Goal: Task Accomplishment & Management: Manage account settings

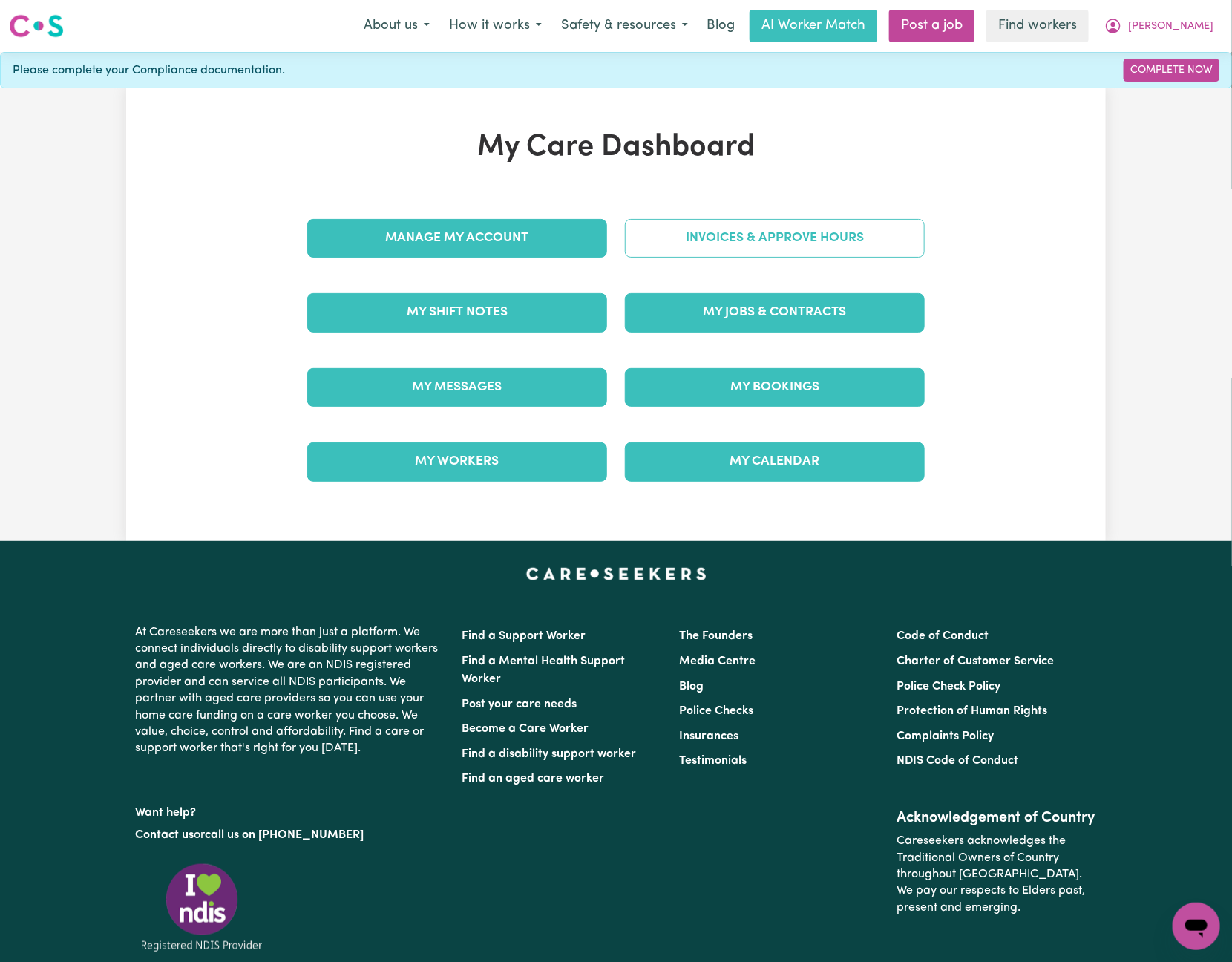
click at [636, 250] on link "Invoices & Approve Hours" at bounding box center [775, 238] width 300 height 39
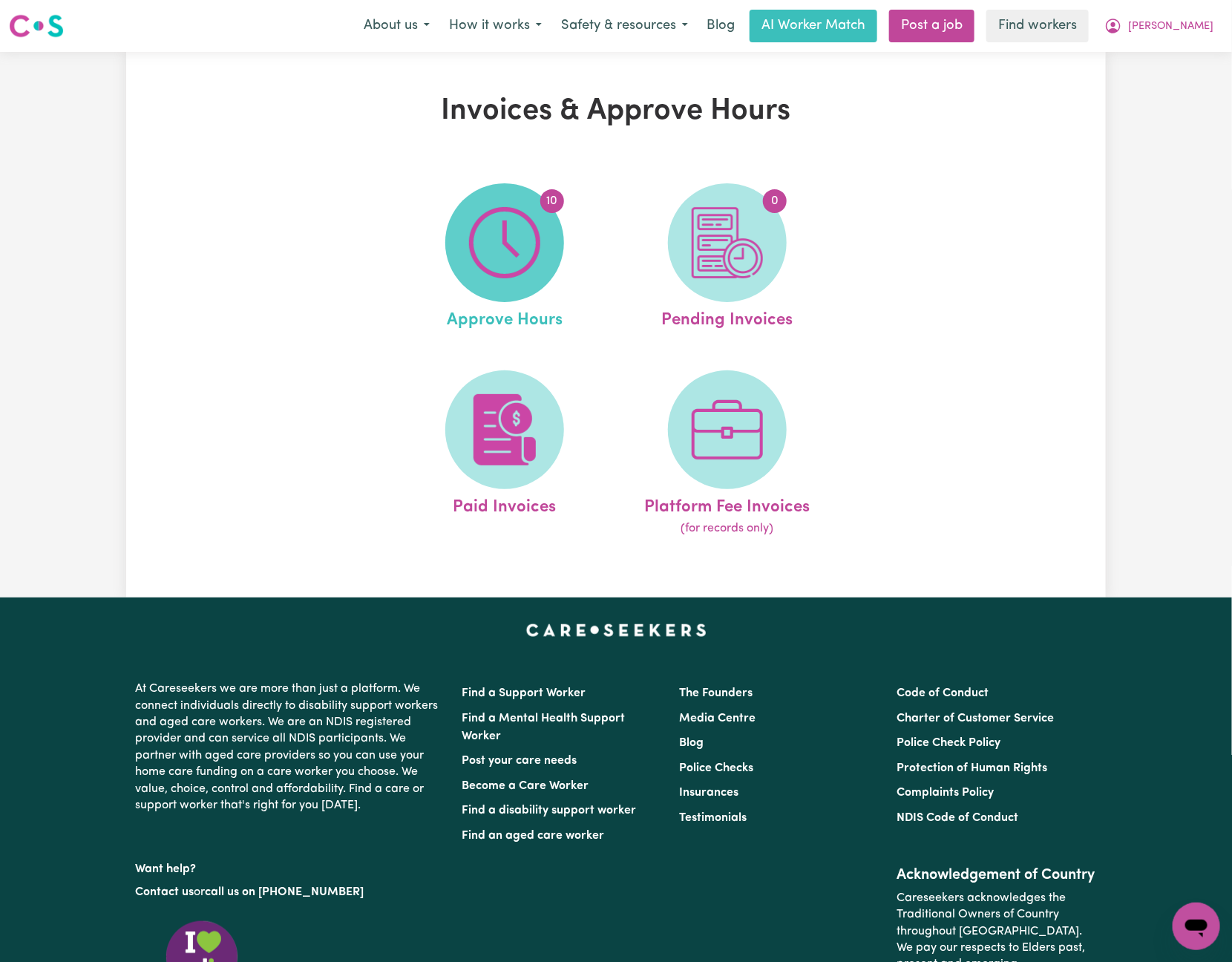
click at [519, 263] on img at bounding box center [505, 243] width 72 height 72
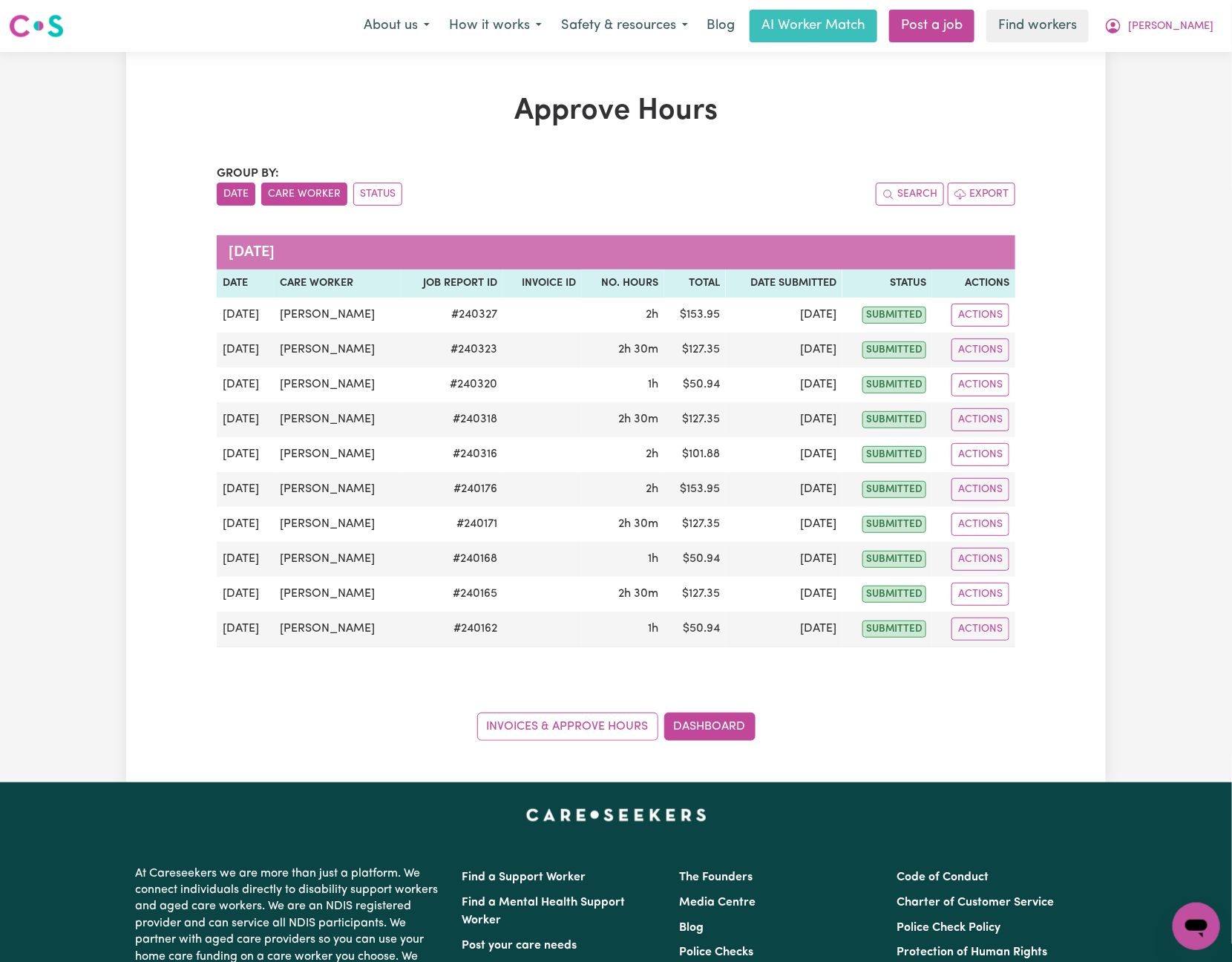
click at [301, 201] on button "Care Worker" at bounding box center [304, 194] width 86 height 23
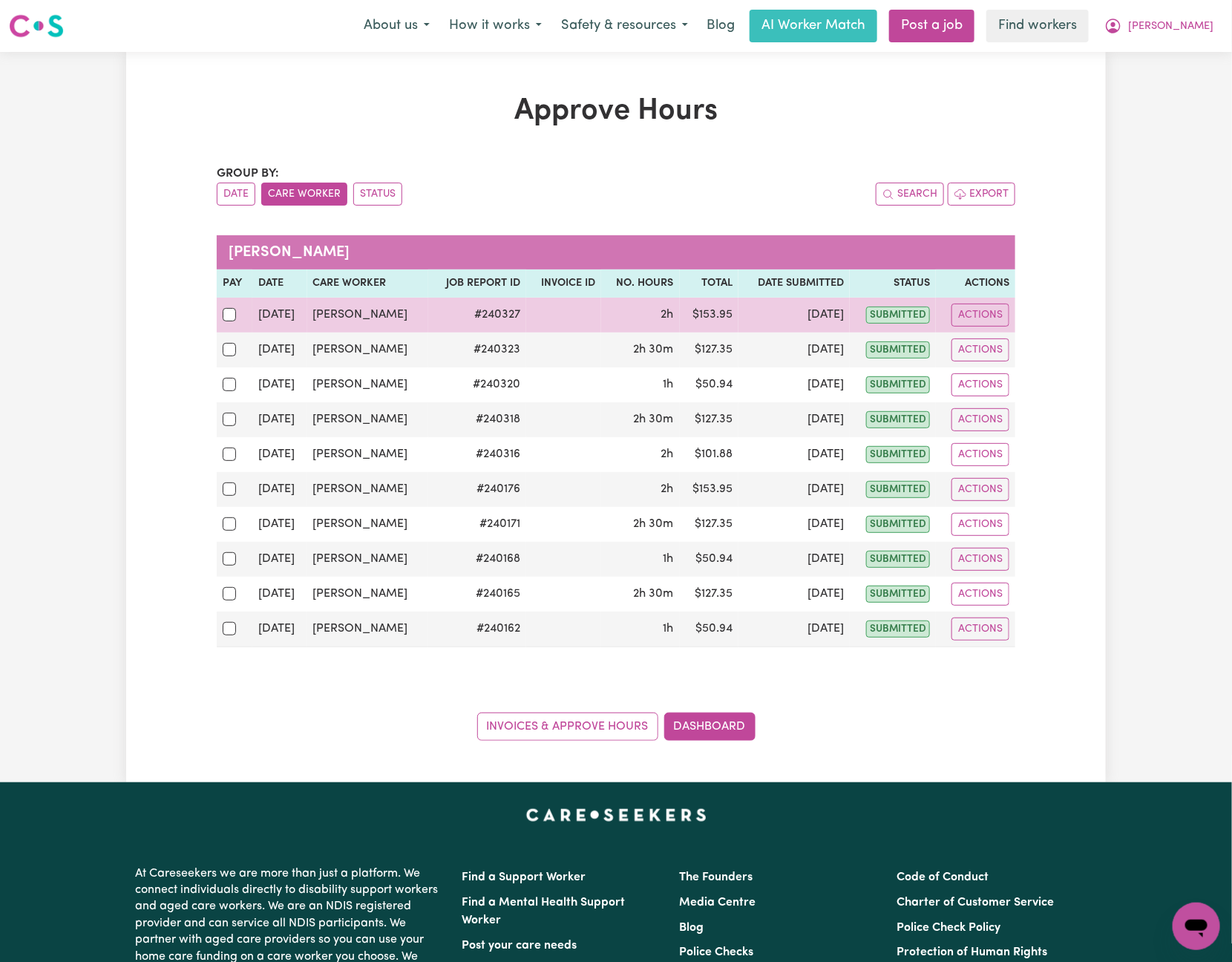
click at [228, 321] on div at bounding box center [234, 314] width 24 height 19
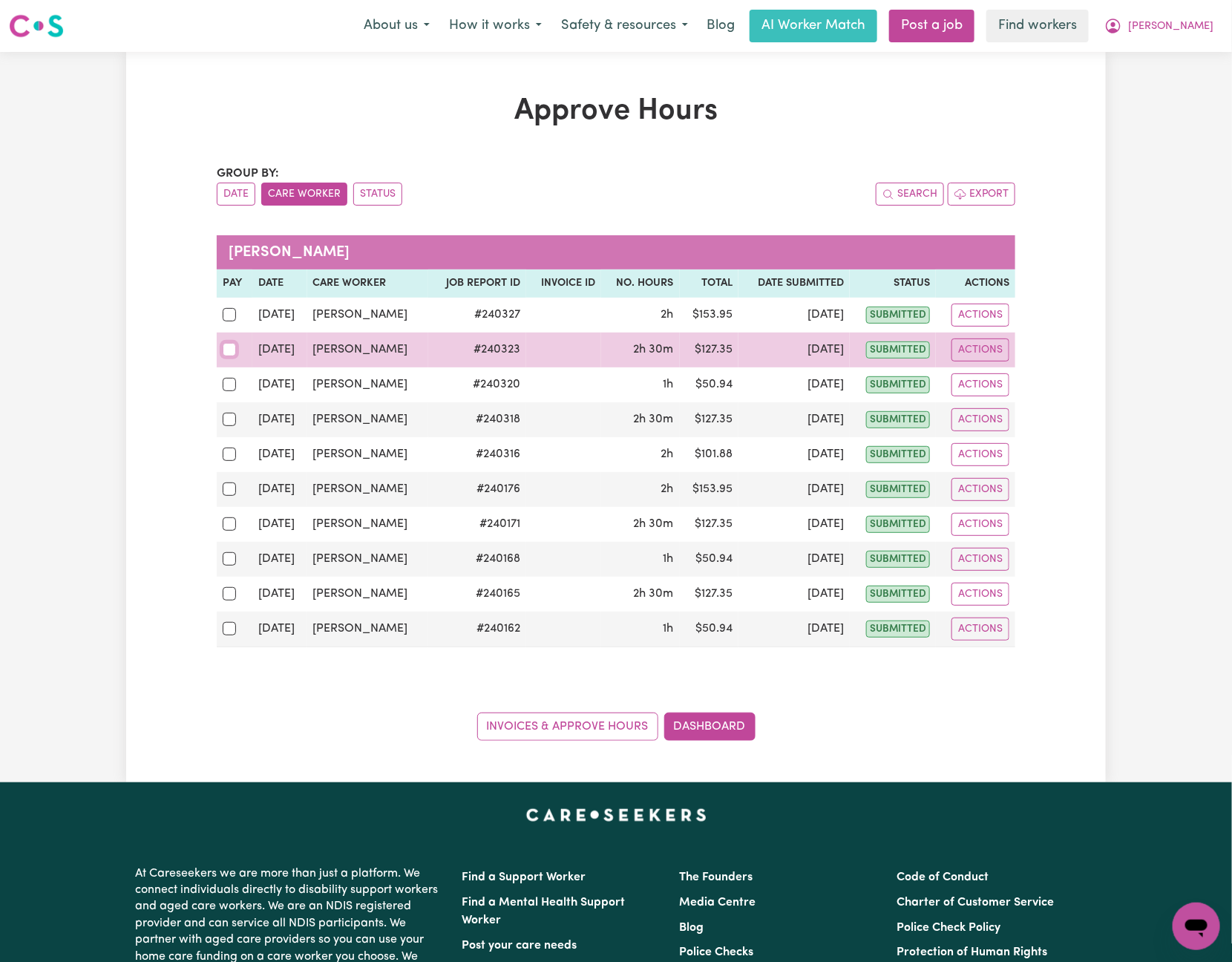
click at [226, 348] on input "checkbox" at bounding box center [229, 349] width 13 height 13
checkbox input "true"
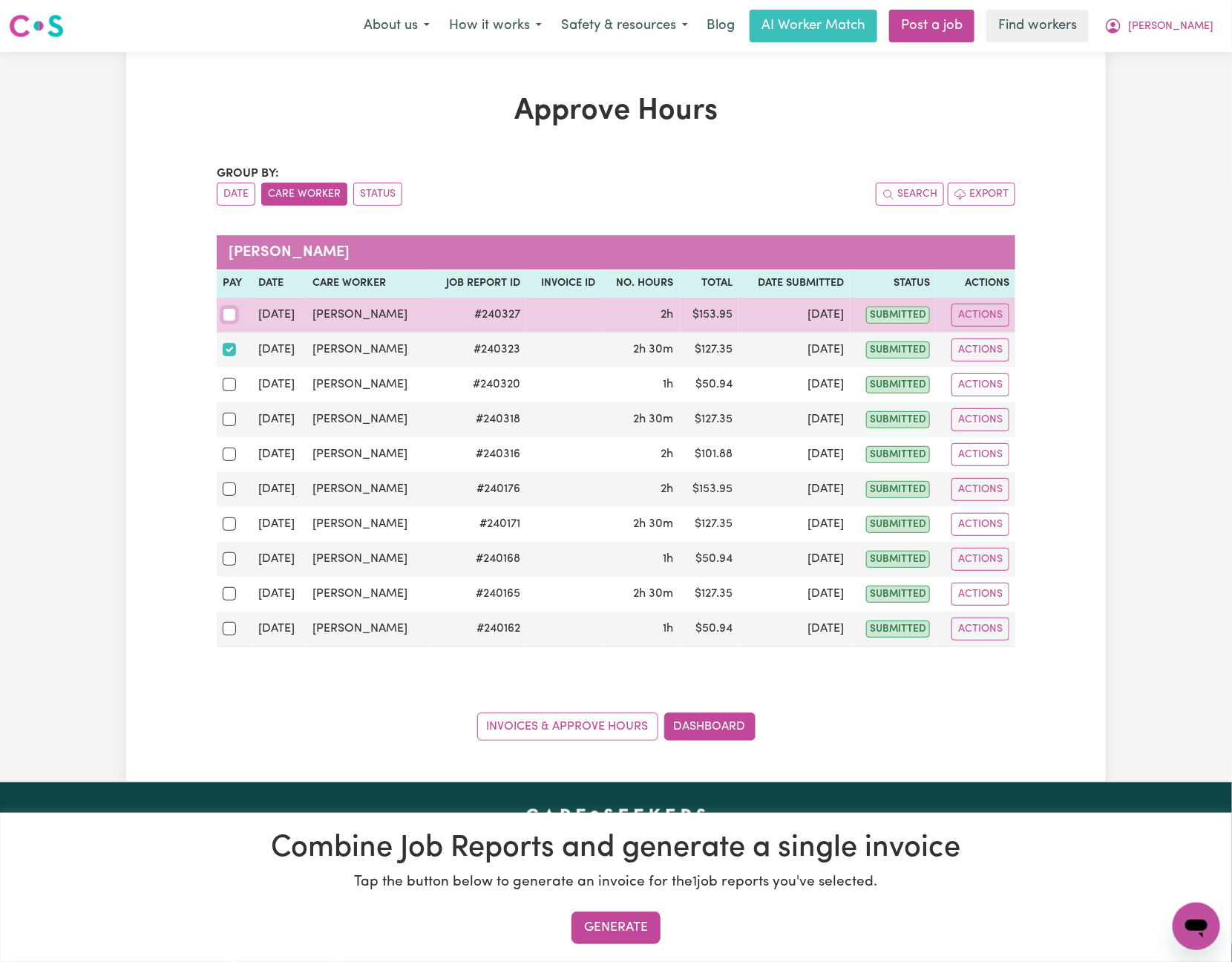
click at [226, 316] on input "checkbox" at bounding box center [229, 315] width 13 height 13
checkbox input "true"
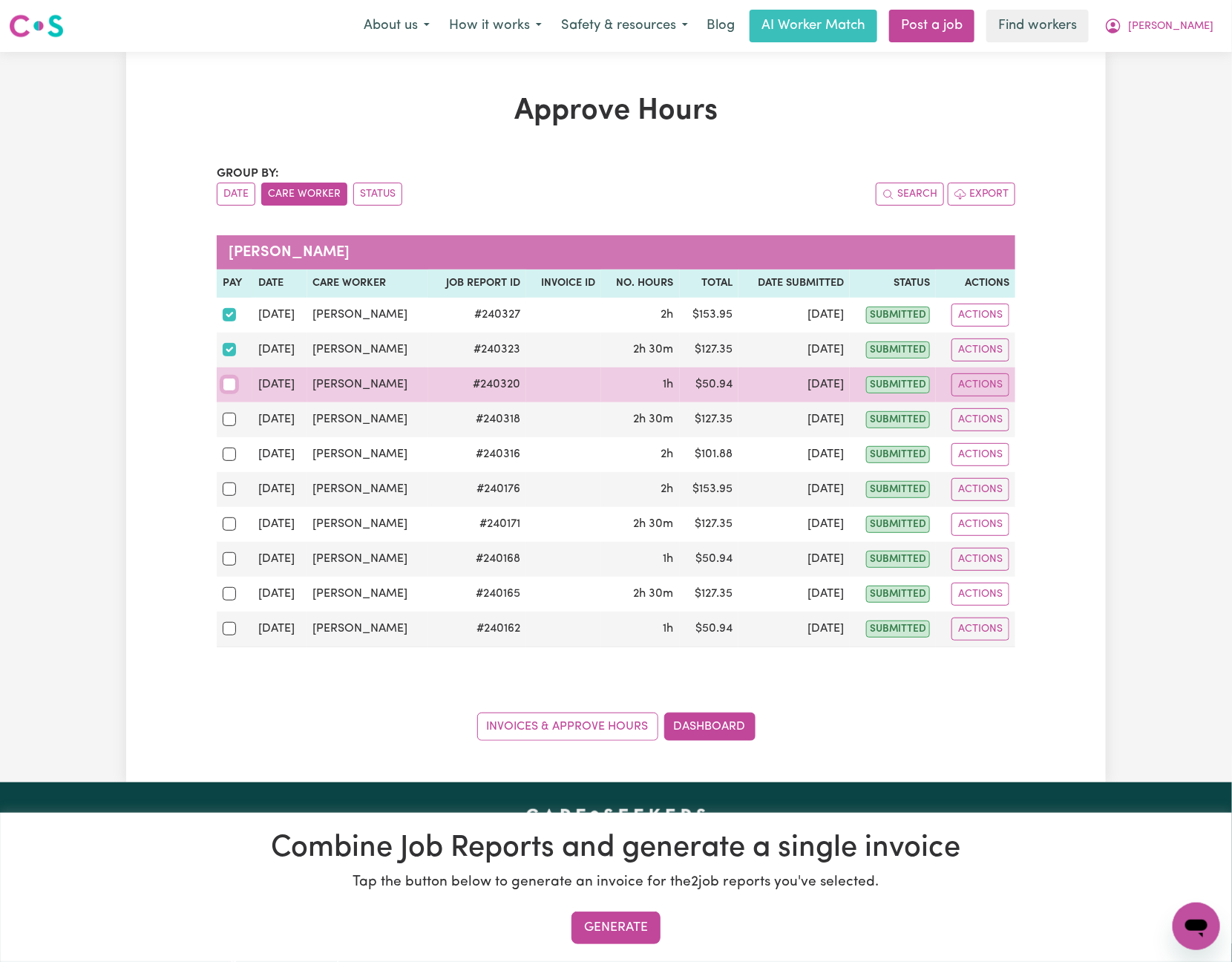
click at [226, 388] on input "checkbox" at bounding box center [229, 385] width 13 height 13
checkbox input "true"
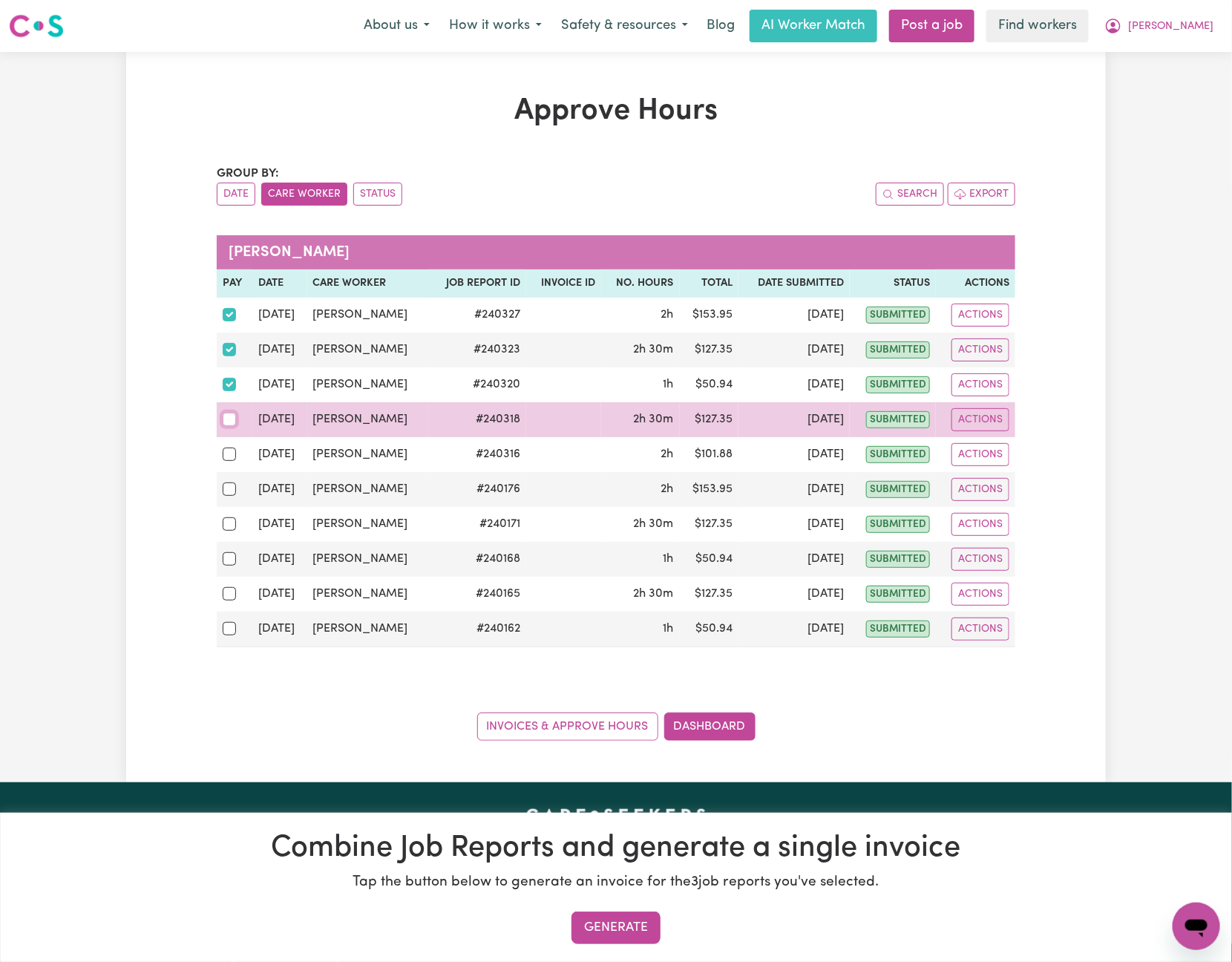
click at [231, 426] on input "checkbox" at bounding box center [229, 419] width 13 height 13
checkbox input "true"
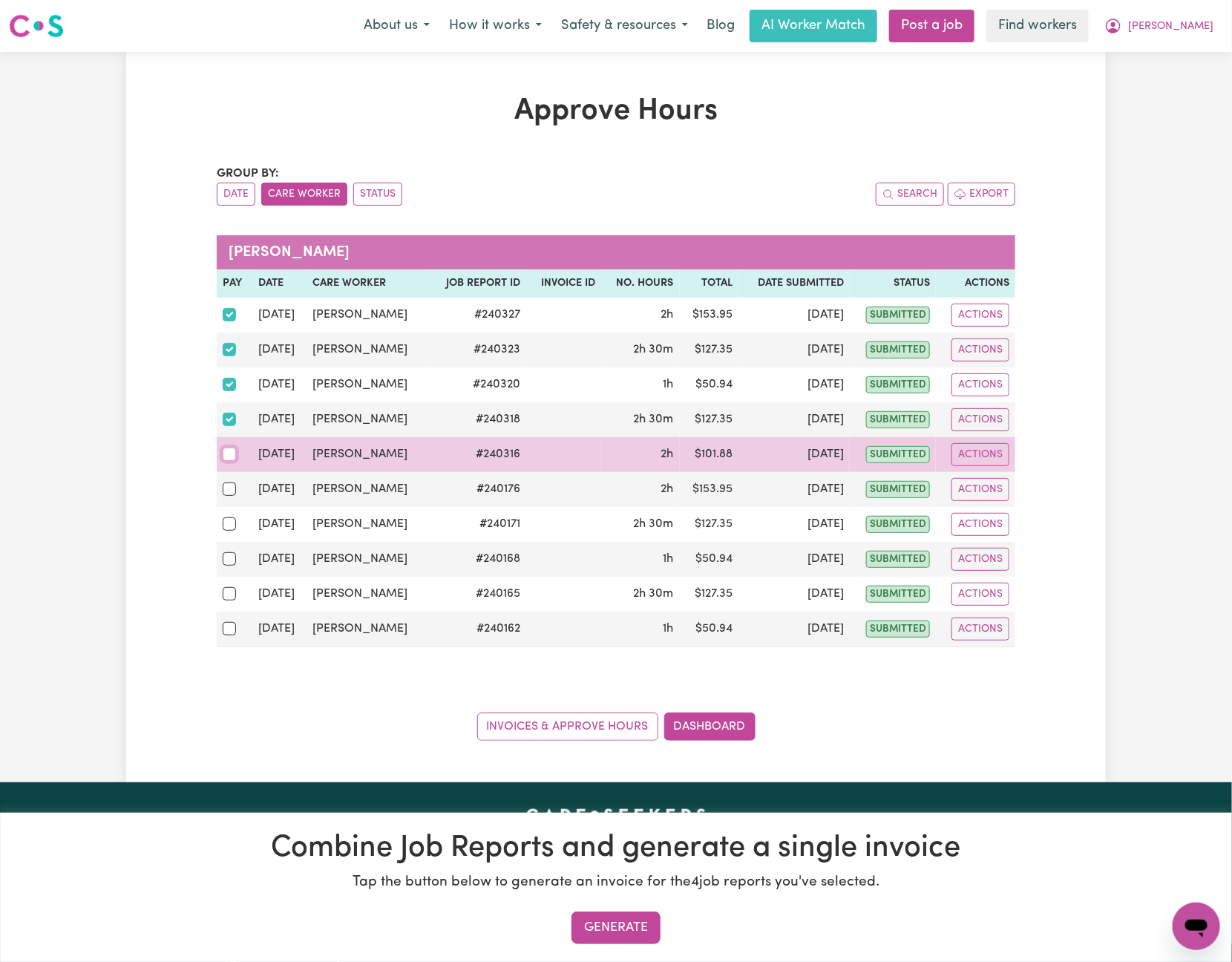
click at [228, 461] on input "checkbox" at bounding box center [229, 455] width 13 height 13
checkbox input "true"
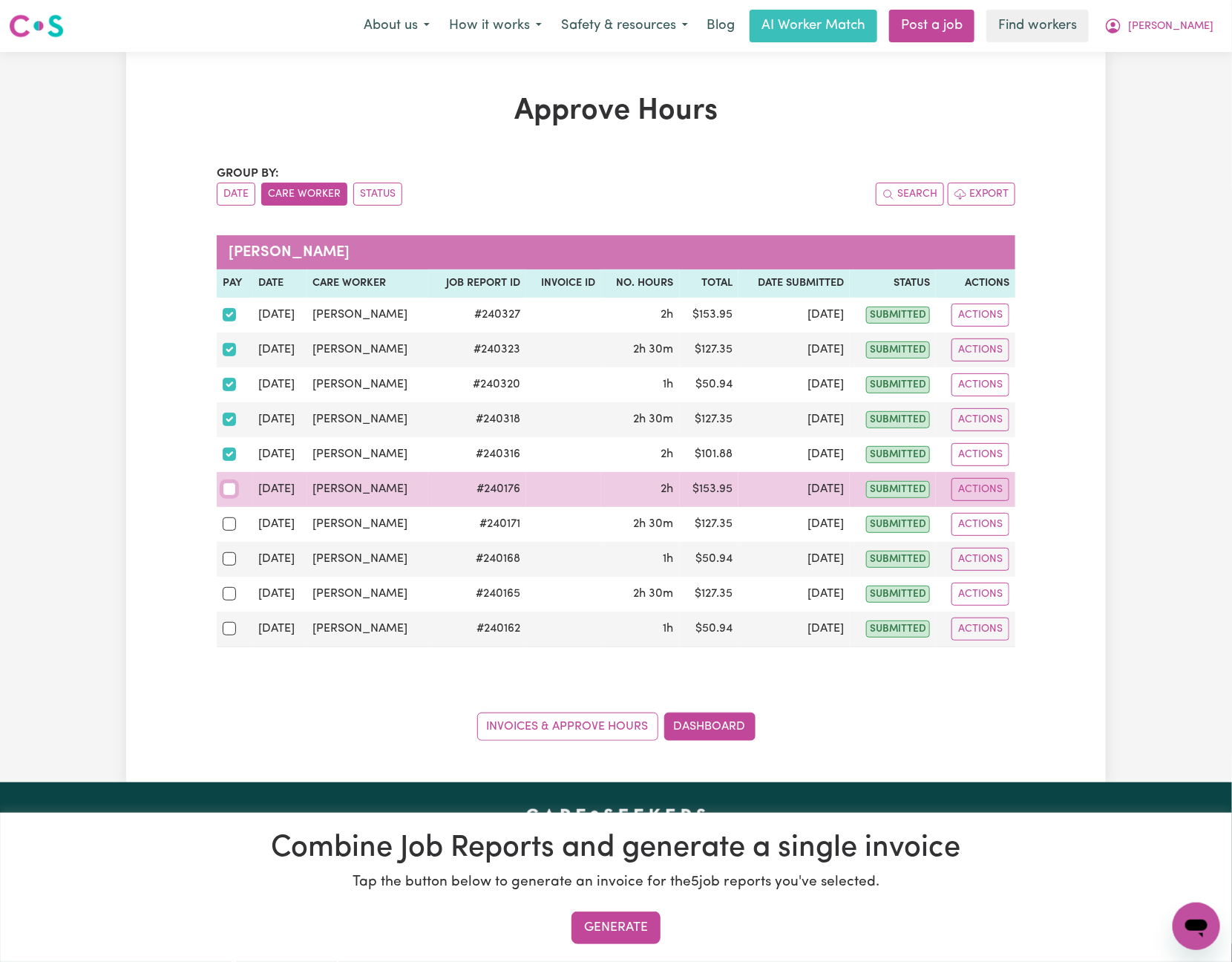
click at [225, 496] on input "checkbox" at bounding box center [229, 489] width 13 height 13
checkbox input "true"
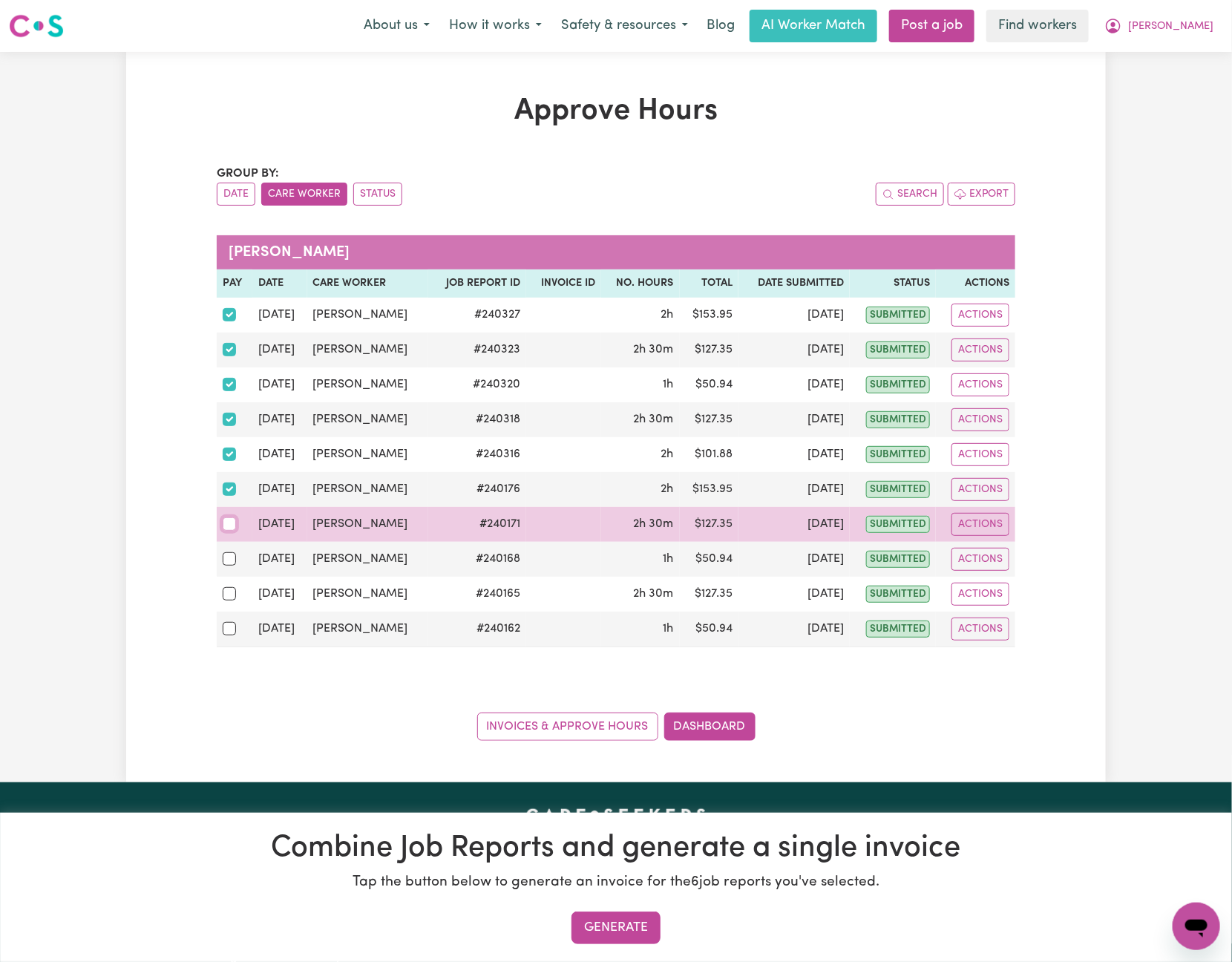
click at [227, 530] on input "checkbox" at bounding box center [229, 524] width 13 height 13
checkbox input "true"
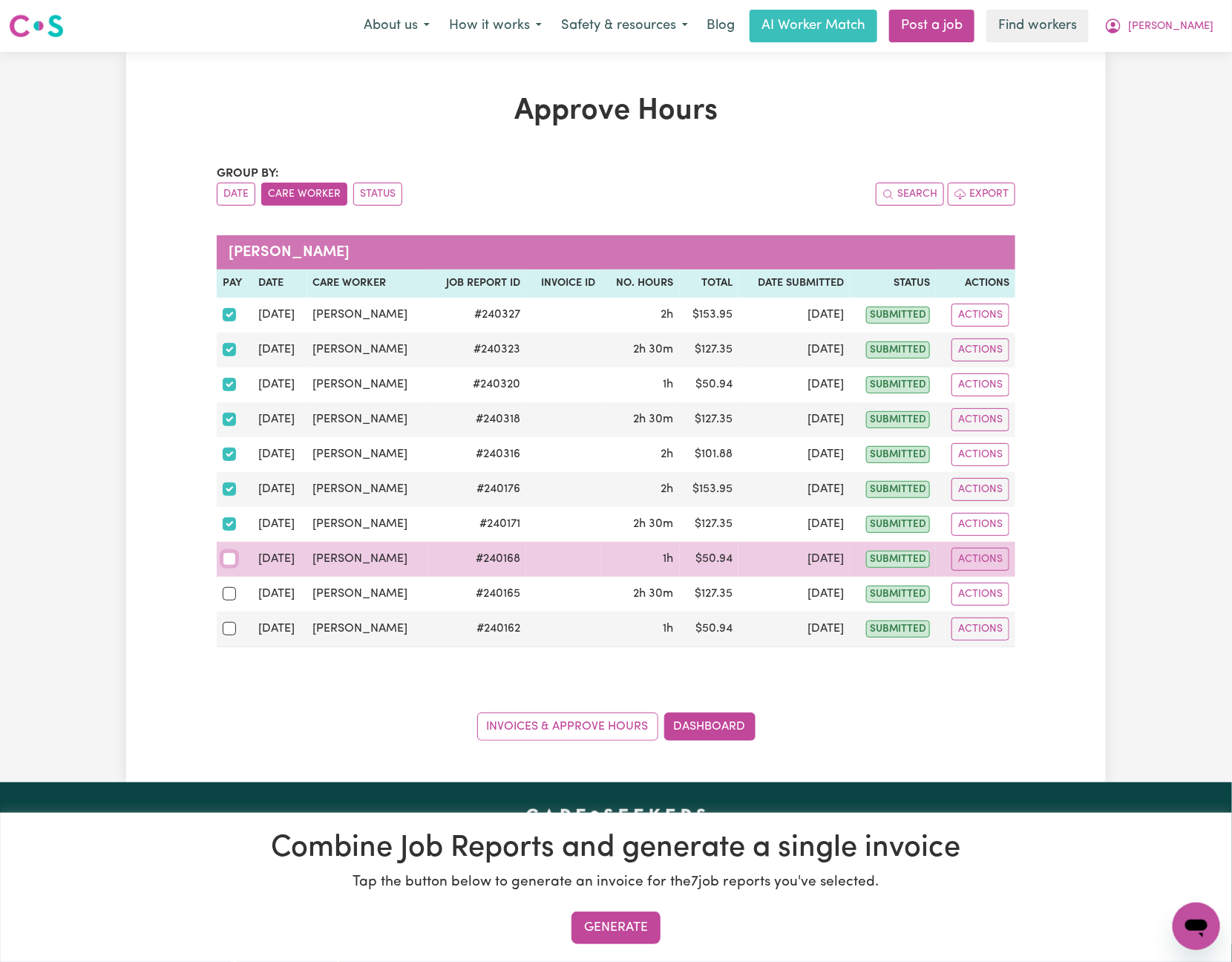
click at [230, 560] on input "checkbox" at bounding box center [229, 559] width 13 height 13
checkbox input "true"
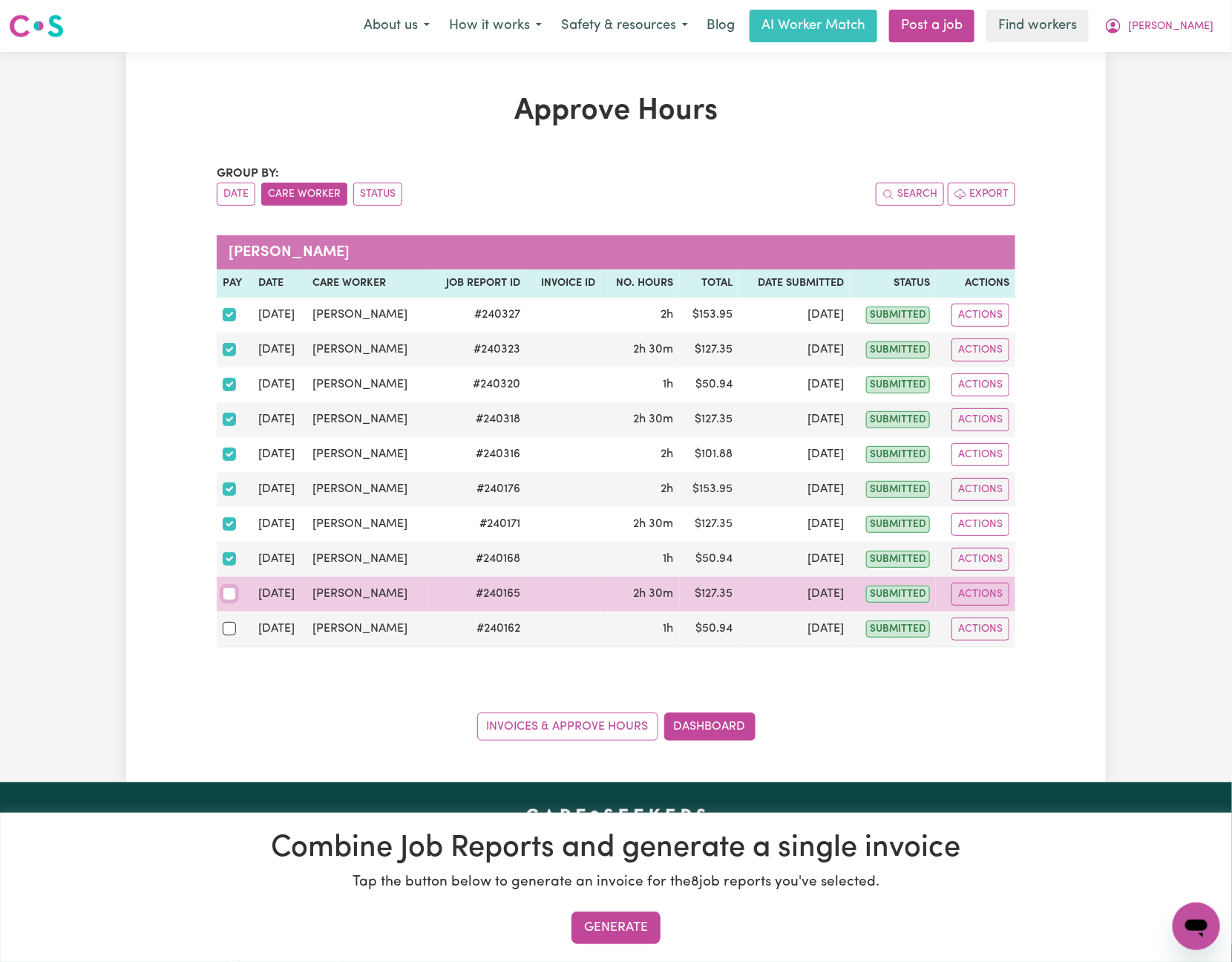
click at [231, 600] on input "checkbox" at bounding box center [229, 594] width 13 height 13
checkbox input "true"
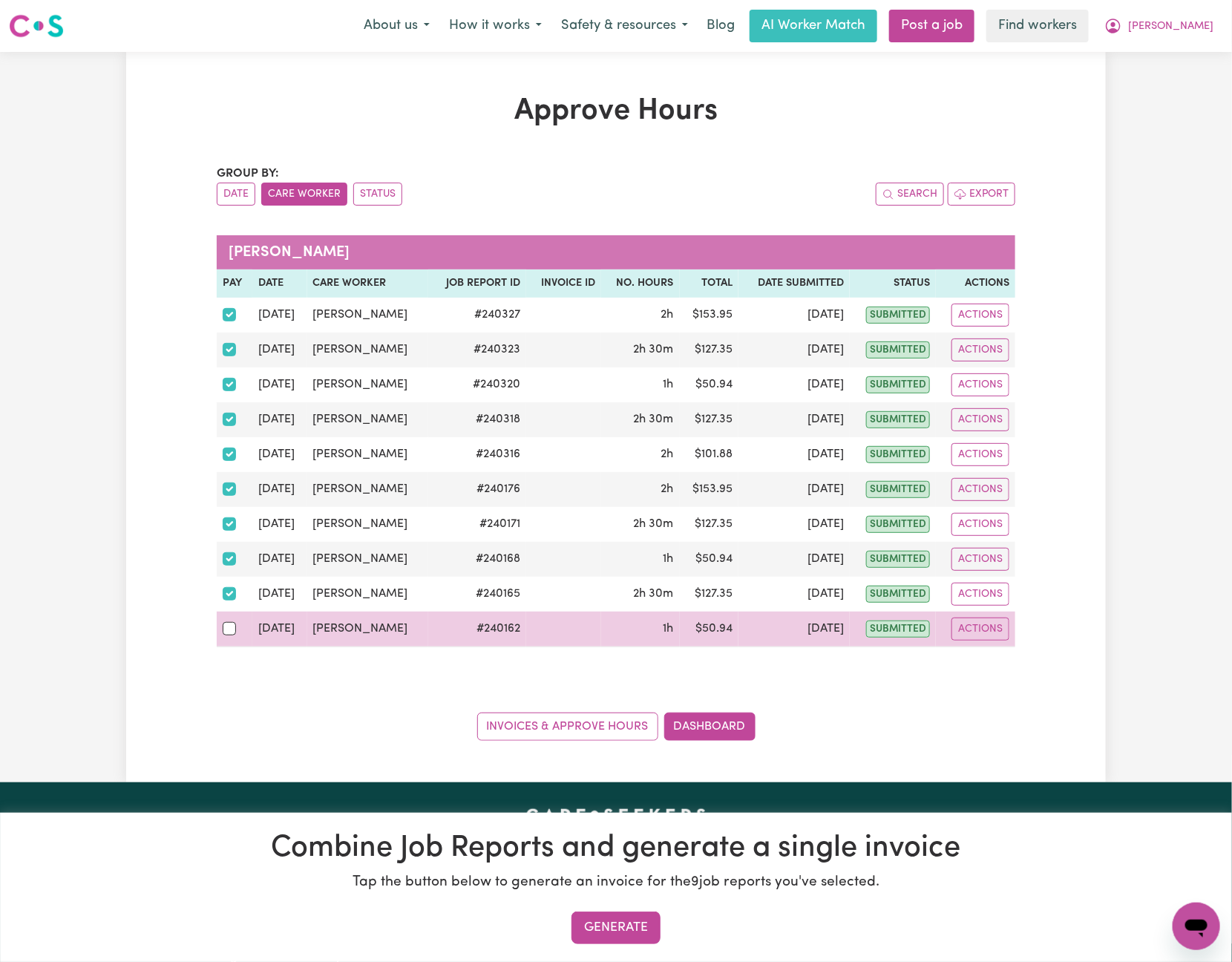
click at [223, 647] on td at bounding box center [234, 629] width 35 height 35
drag, startPoint x: 222, startPoint y: 633, endPoint x: 235, endPoint y: 637, distance: 13.6
click at [225, 635] on input "checkbox" at bounding box center [229, 628] width 13 height 13
checkbox input "true"
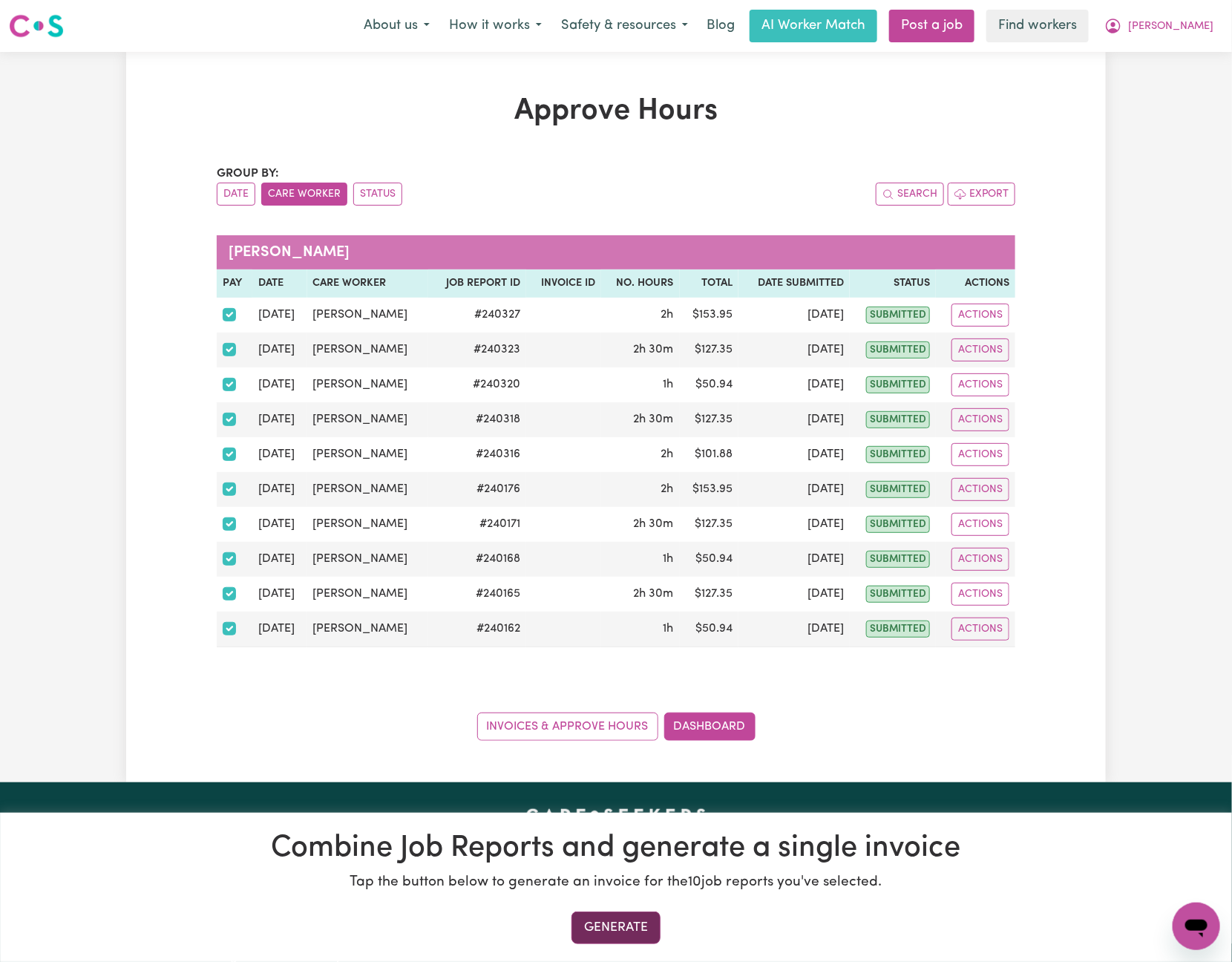
click at [635, 924] on button "Generate" at bounding box center [616, 928] width 89 height 33
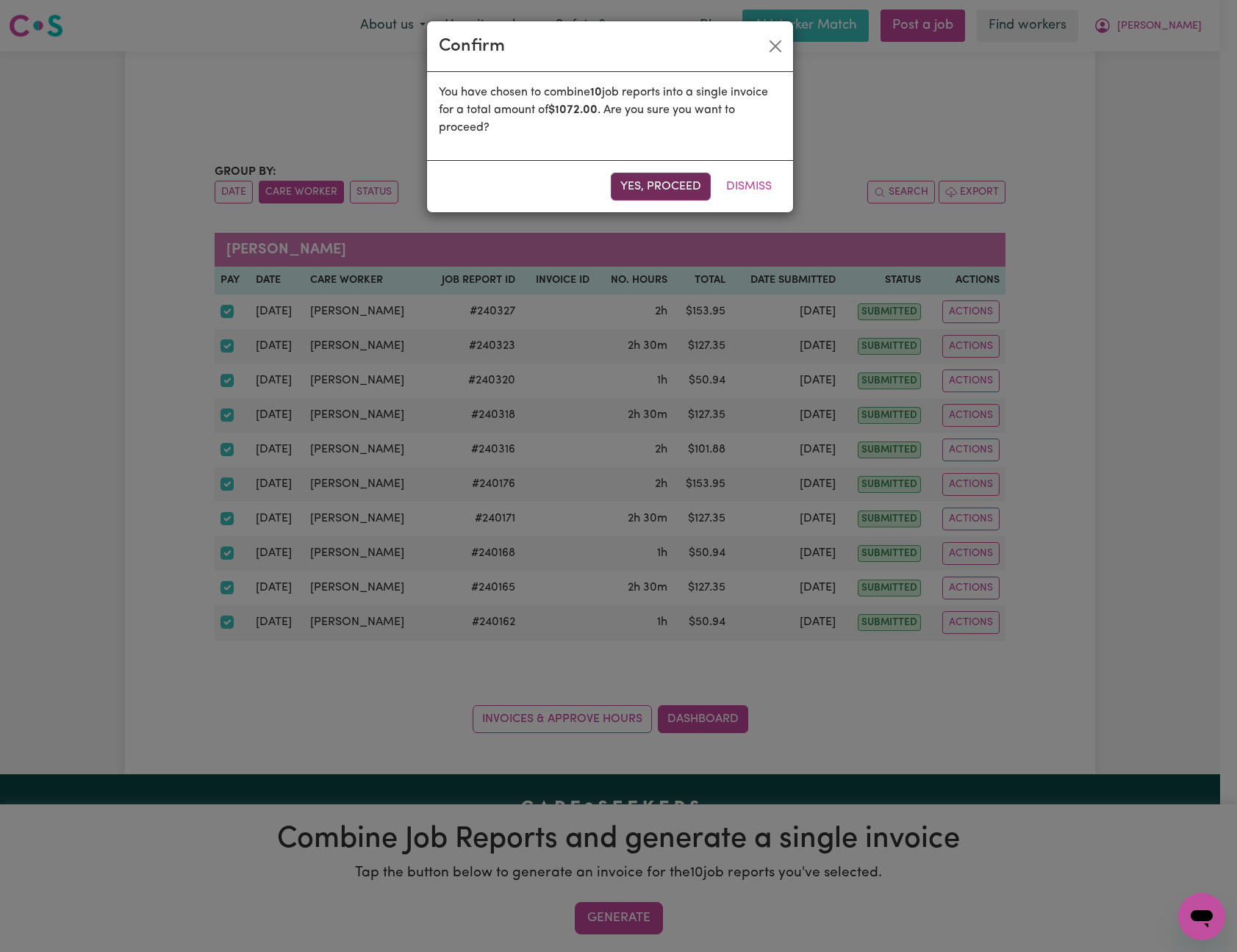
click at [660, 188] on button "Yes, proceed" at bounding box center [660, 187] width 100 height 28
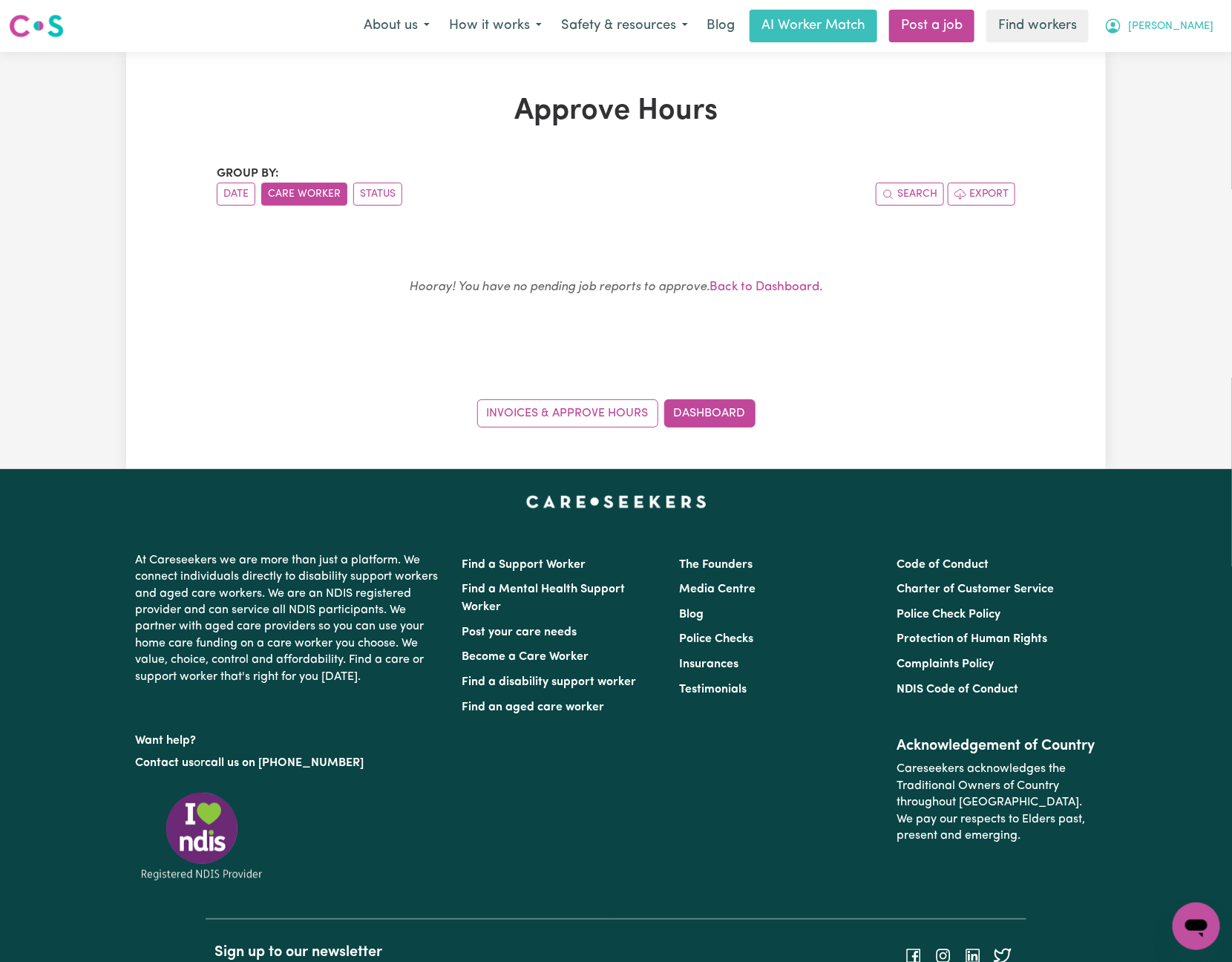
click at [1202, 36] on button "[PERSON_NAME]" at bounding box center [1160, 26] width 128 height 31
click at [1171, 70] on link "My Dashboard" at bounding box center [1164, 58] width 117 height 28
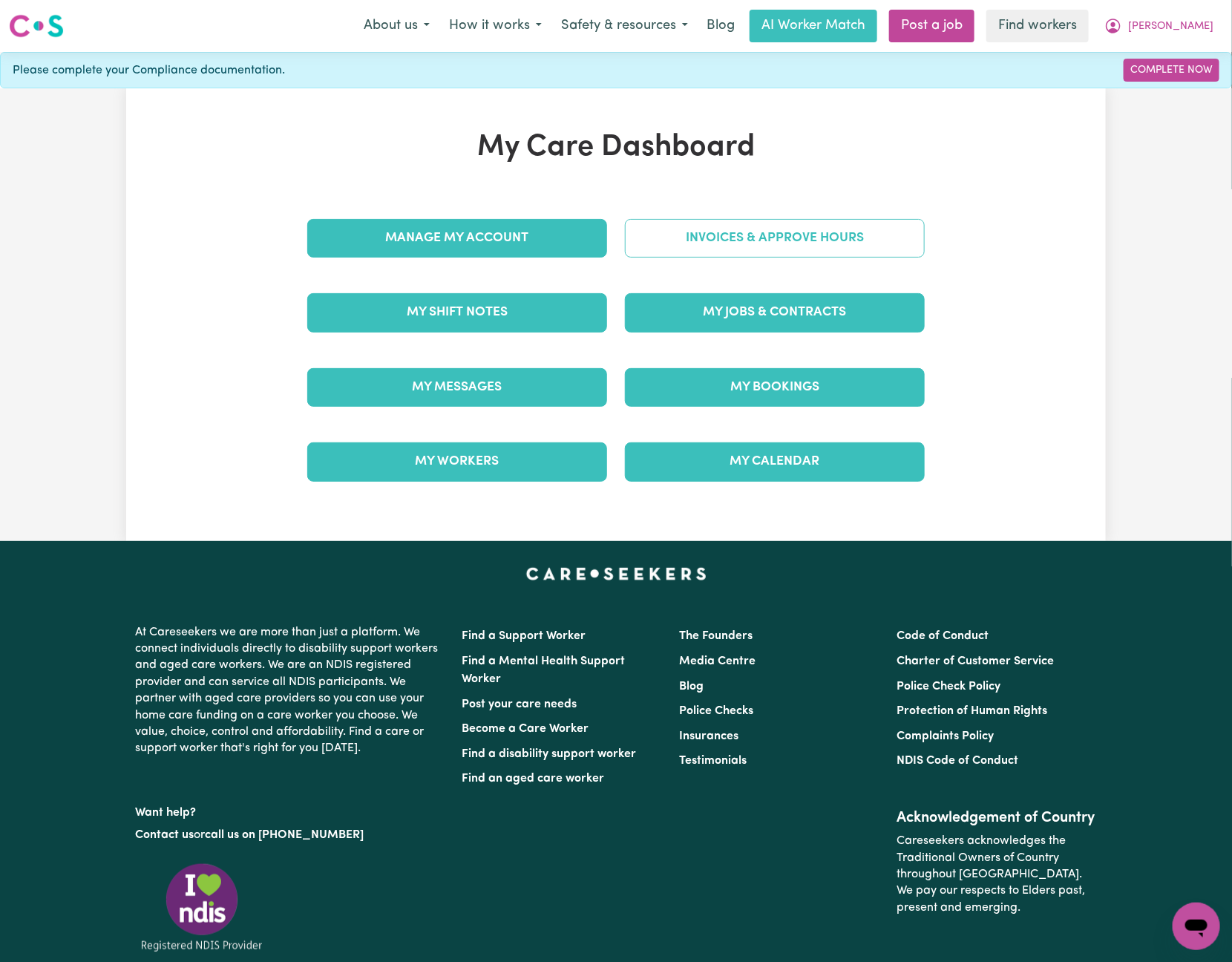
click at [791, 230] on link "Invoices & Approve Hours" at bounding box center [775, 238] width 300 height 39
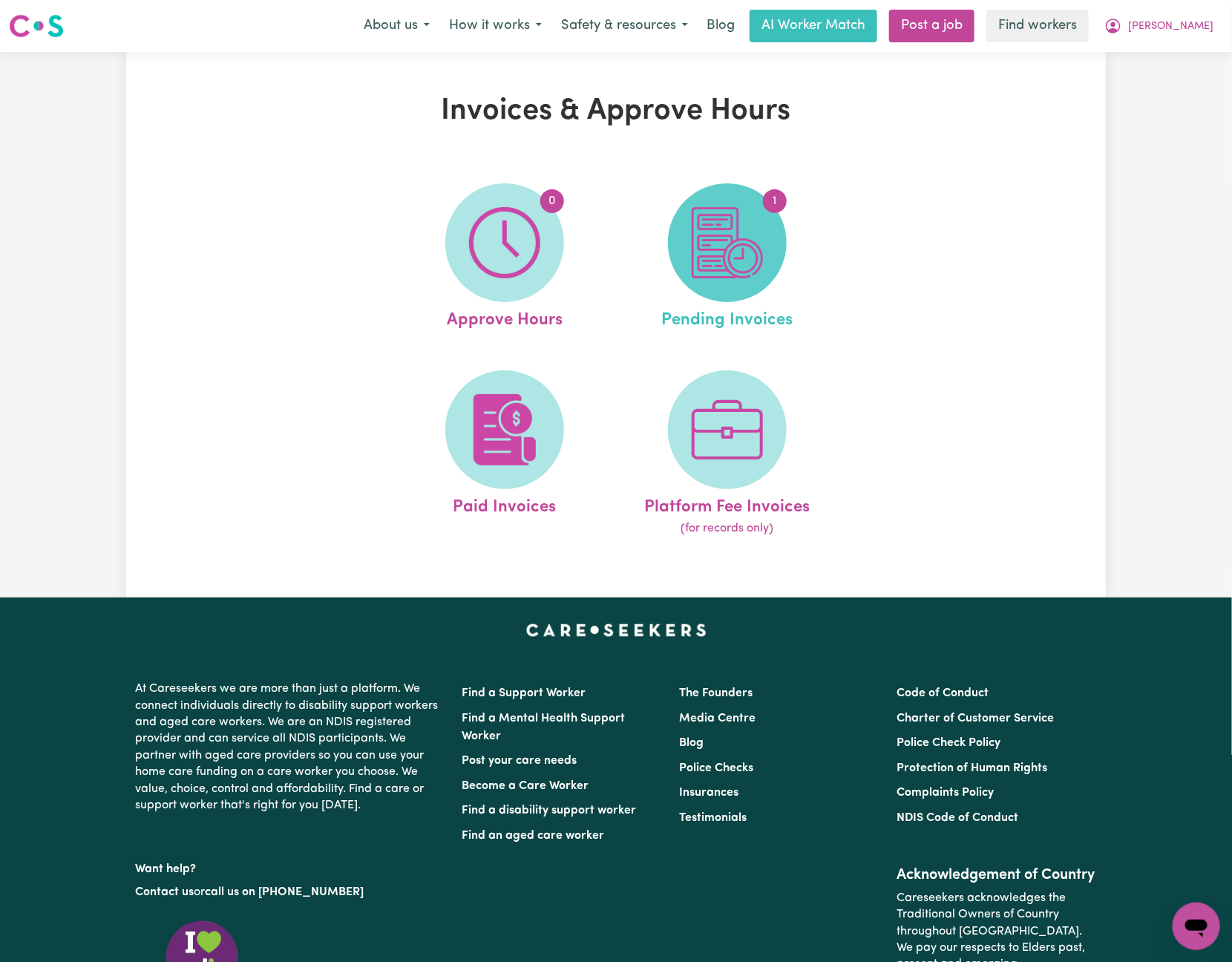
click at [733, 256] on img at bounding box center [727, 243] width 72 height 72
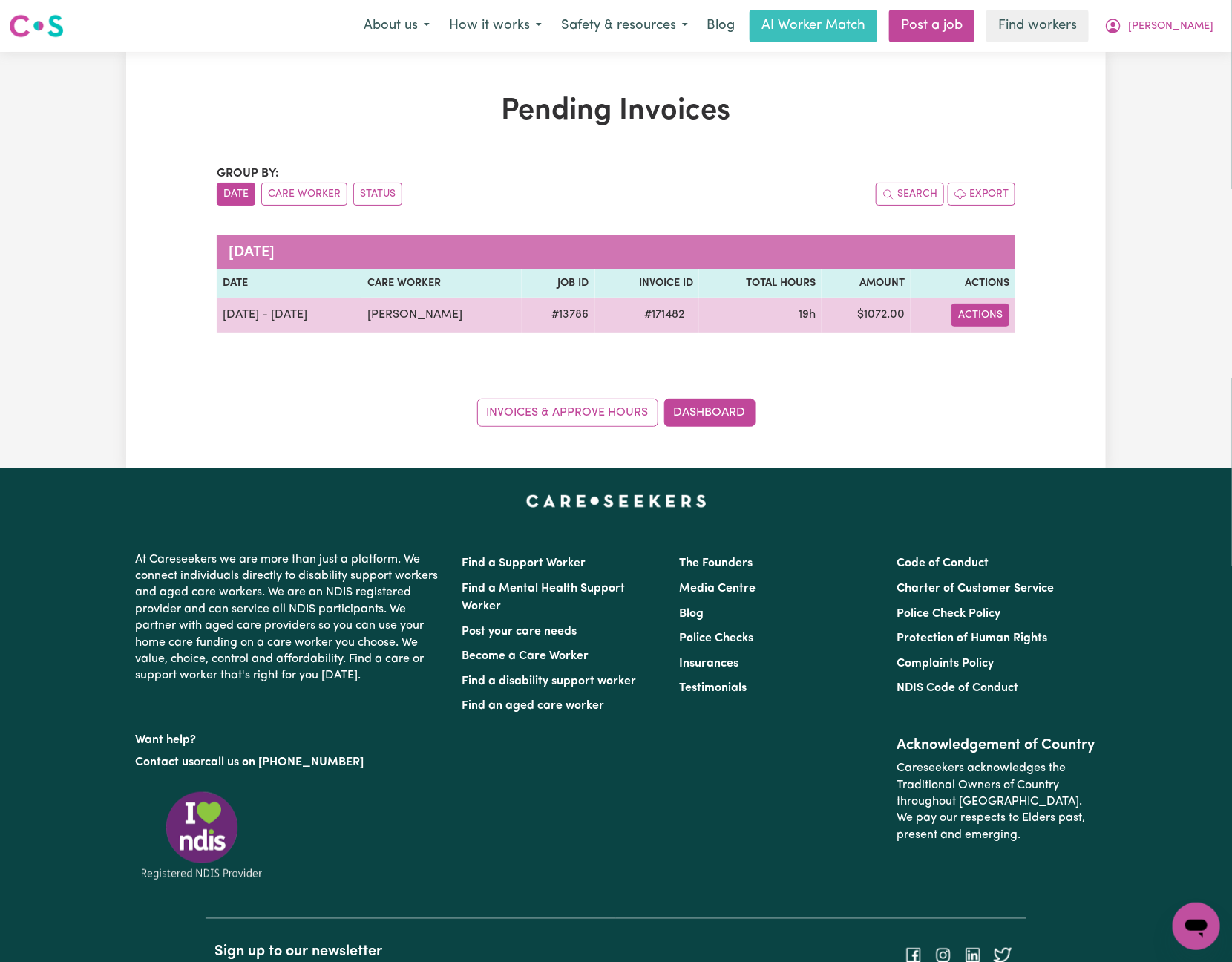
click at [968, 323] on button "Actions" at bounding box center [981, 315] width 58 height 23
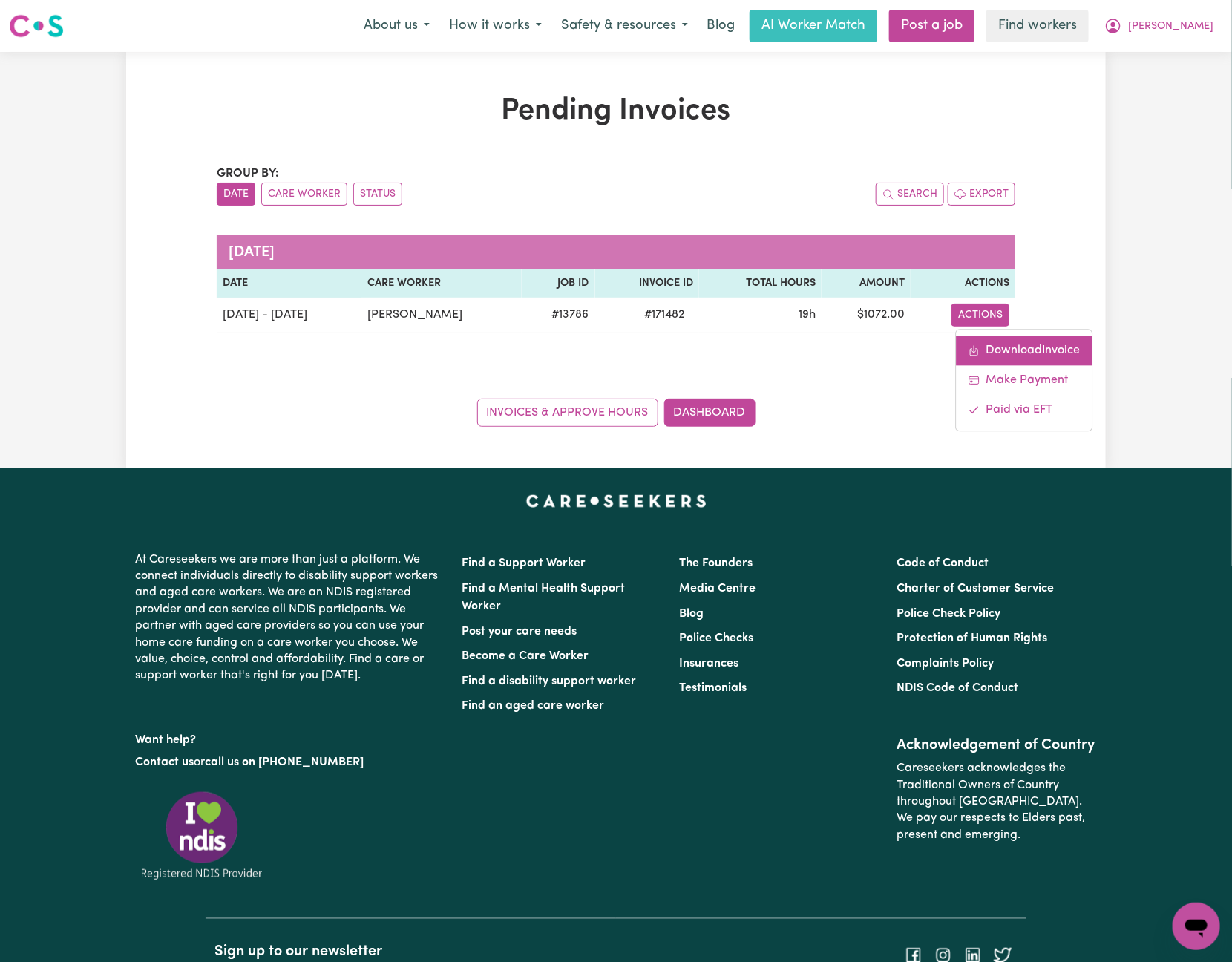
click at [980, 345] on link "Download Invoice" at bounding box center [1024, 350] width 136 height 30
click at [357, 412] on div "Invoices & Approve Hours Dashboard" at bounding box center [616, 404] width 799 height 46
click at [1194, 26] on span "[PERSON_NAME]" at bounding box center [1171, 27] width 86 height 16
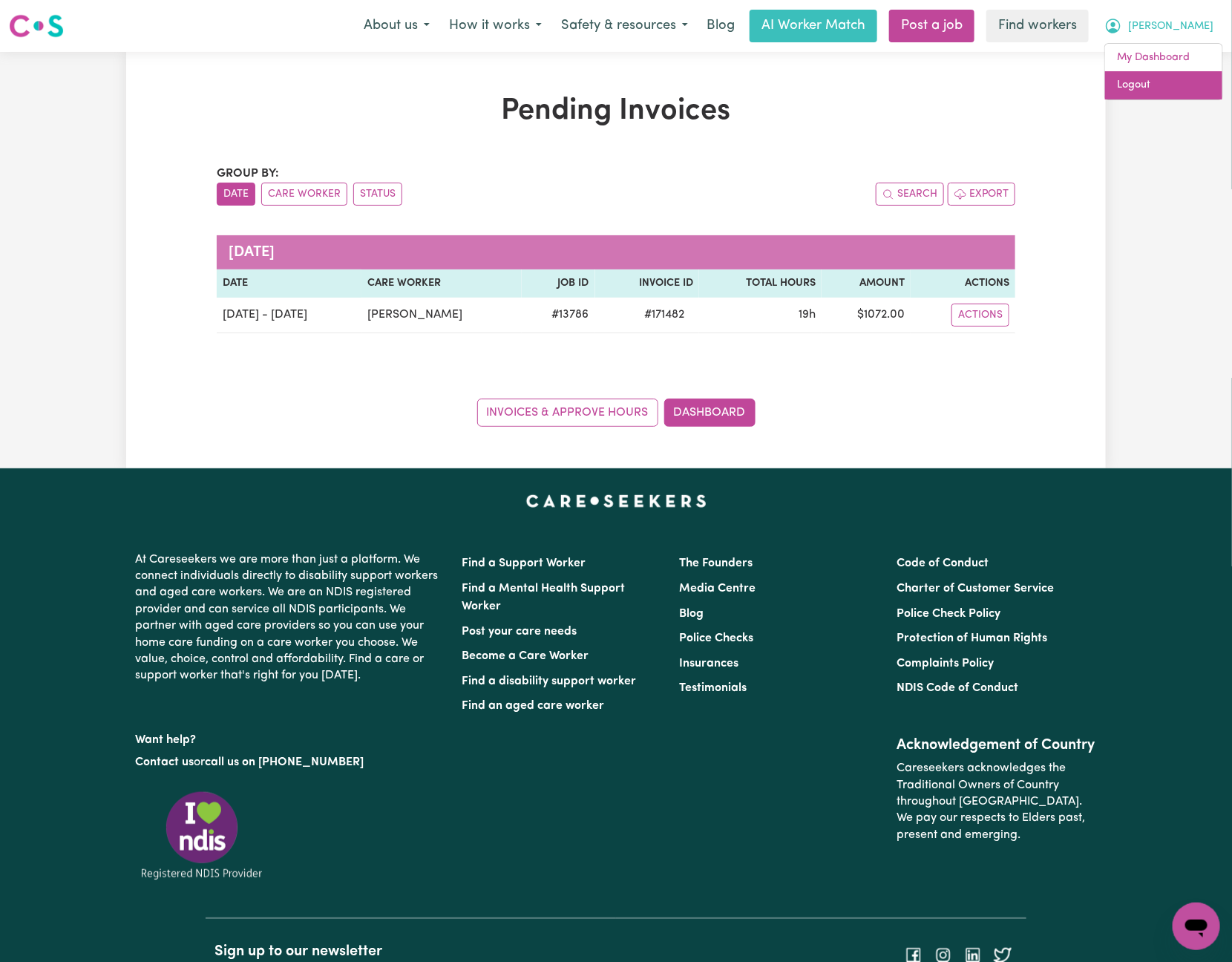
click at [1194, 82] on link "Logout" at bounding box center [1164, 86] width 117 height 28
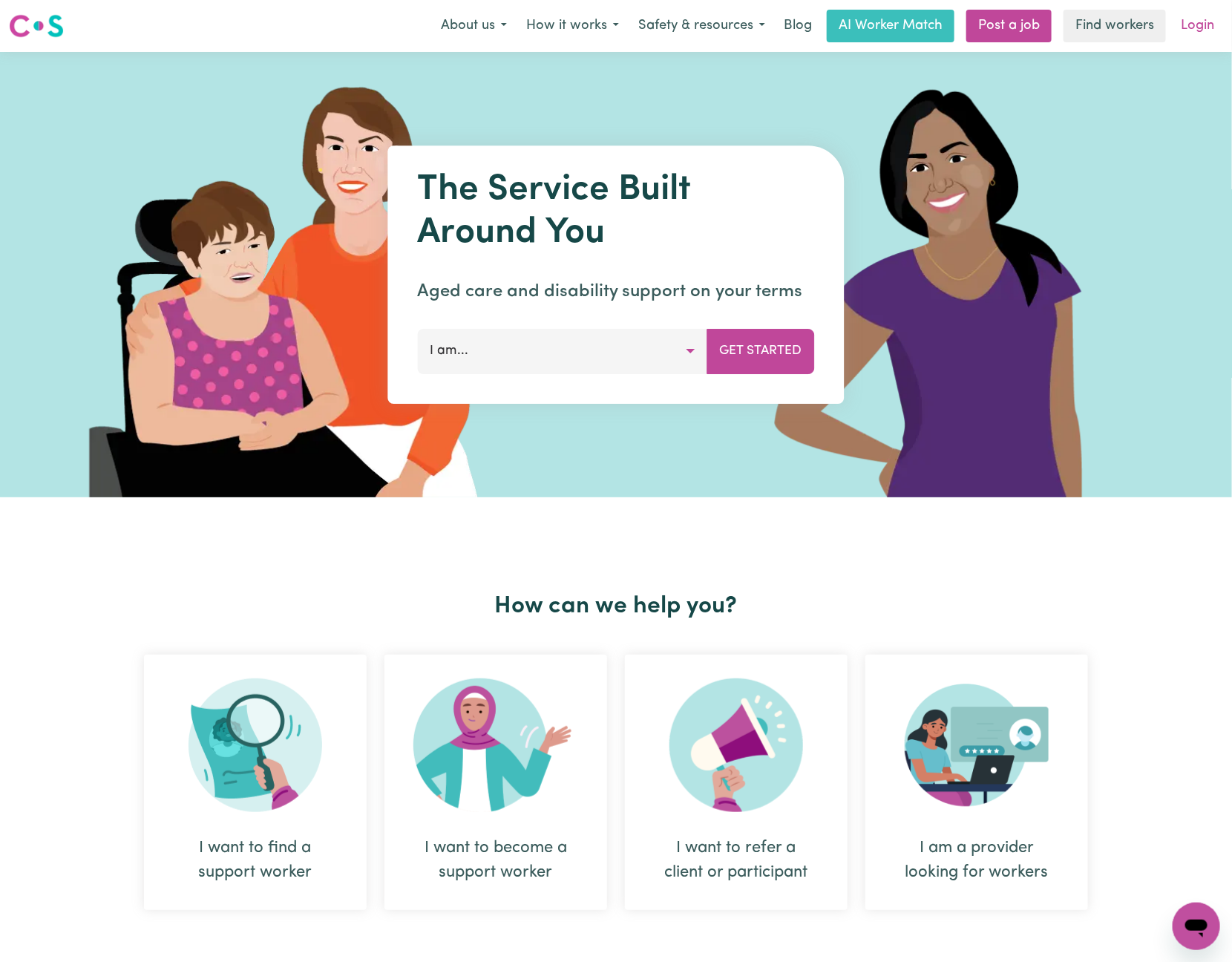
click at [1212, 21] on link "Login" at bounding box center [1197, 26] width 51 height 33
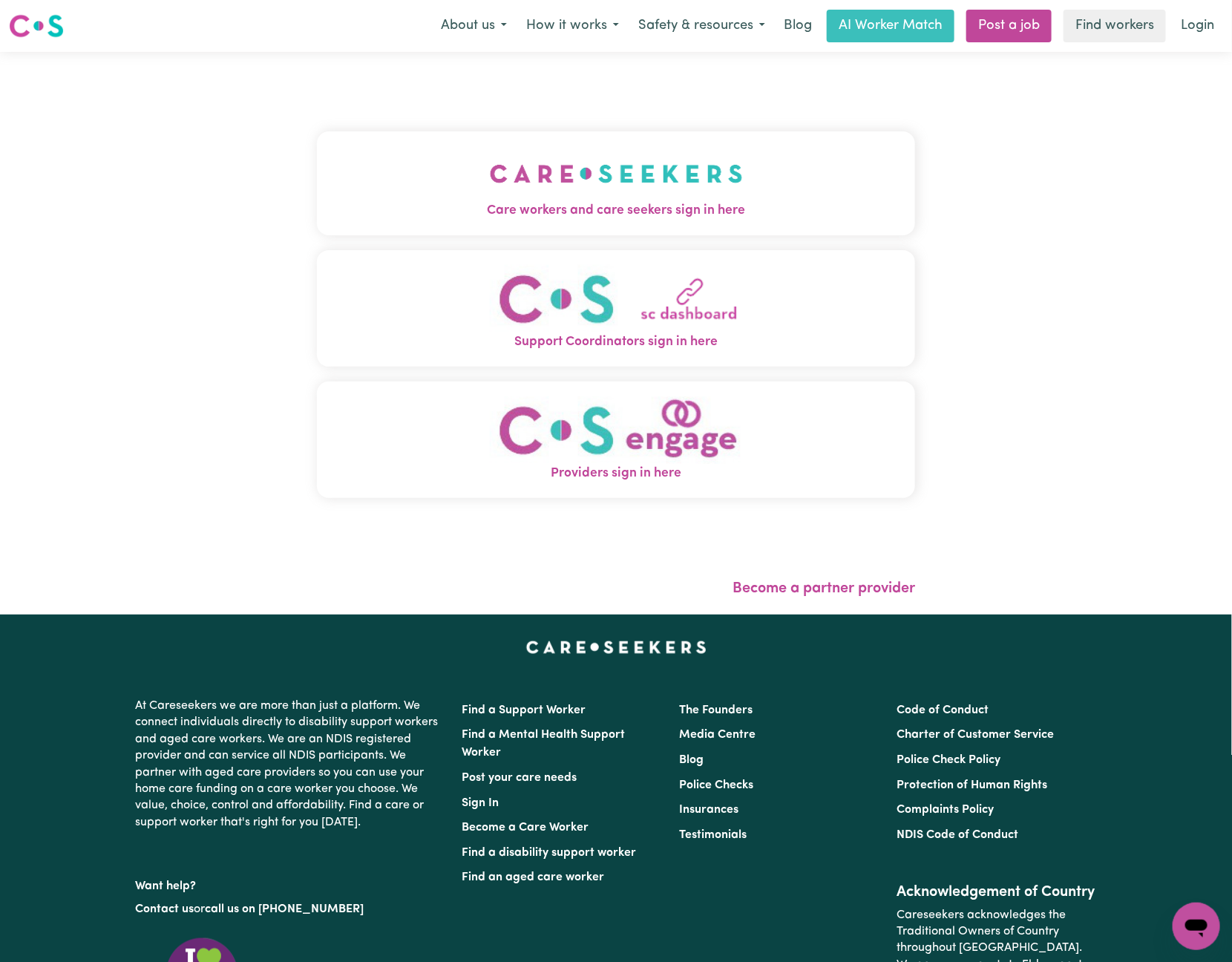
click at [653, 147] on button "Care workers and care seekers sign in here" at bounding box center [616, 184] width 599 height 104
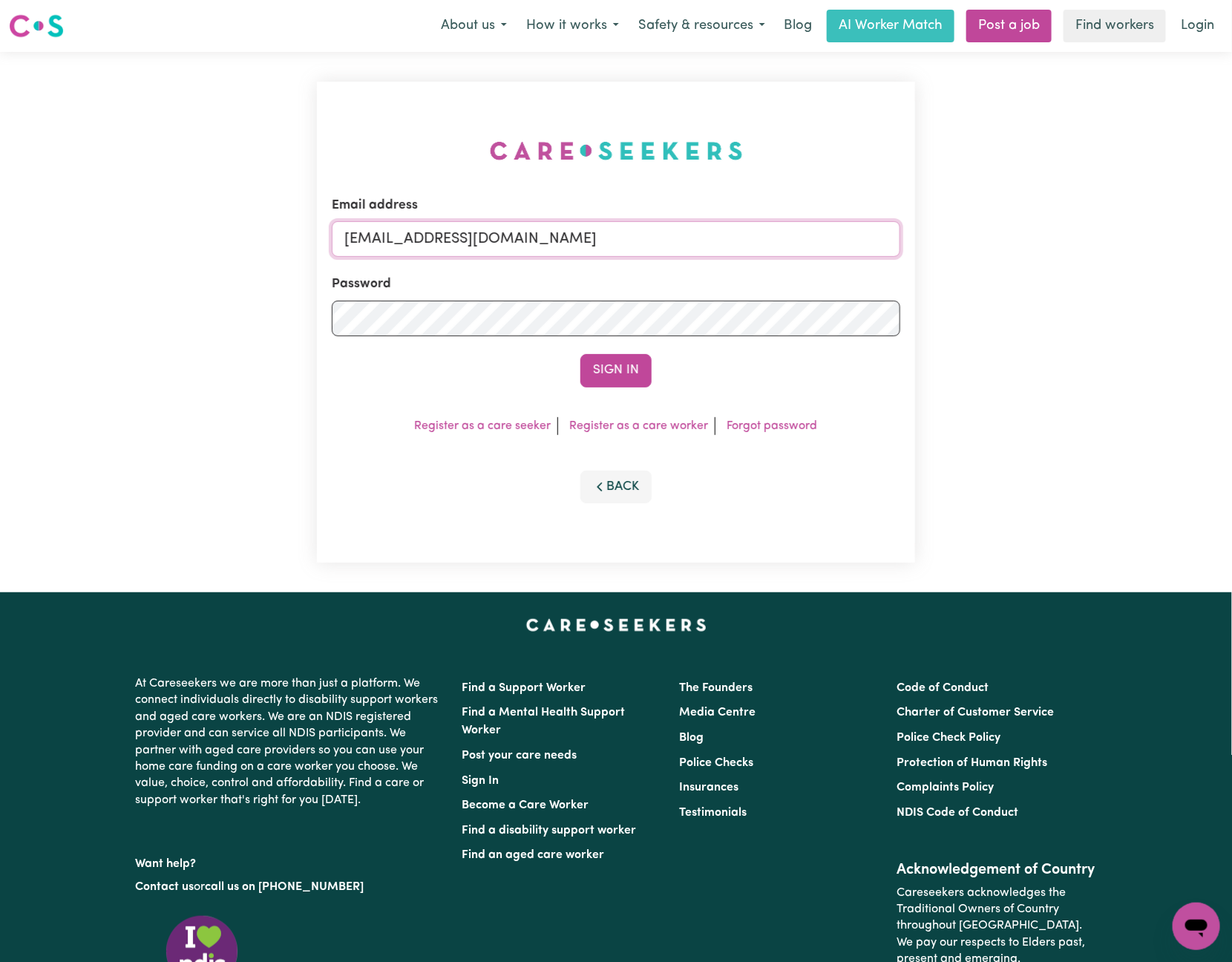
drag, startPoint x: 589, startPoint y: 241, endPoint x: 962, endPoint y: 241, distance: 373.0
click at [962, 241] on div "Email address [EMAIL_ADDRESS][DOMAIN_NAME] Password Sign In Register as a care …" at bounding box center [616, 322] width 1232 height 540
paste input "ClientElderslieFQC"
type input "[EMAIL_ADDRESS][DOMAIN_NAME]"
click at [581, 354] on button "Sign In" at bounding box center [616, 371] width 72 height 33
